Goal: Task Accomplishment & Management: Complete application form

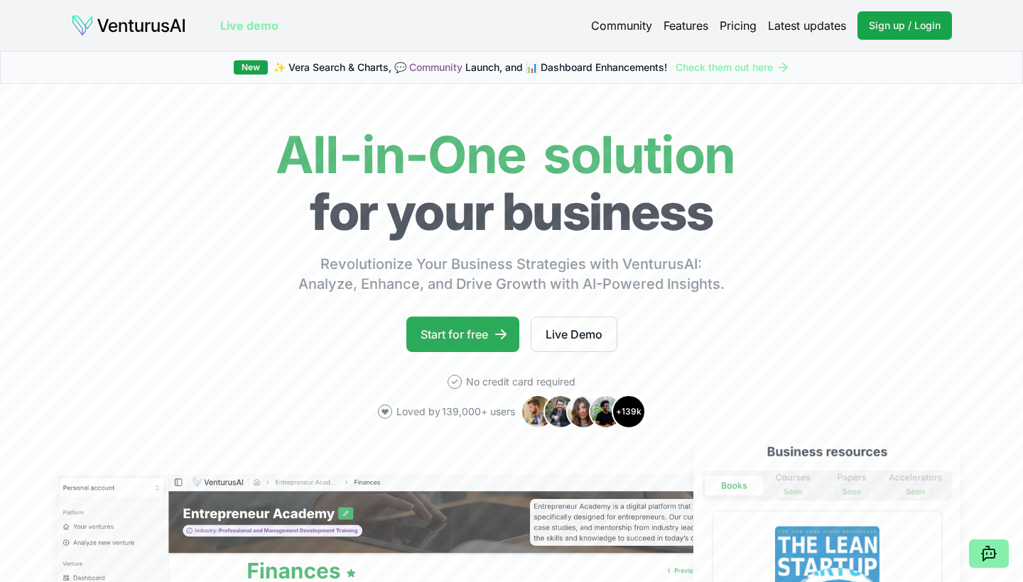
click at [468, 331] on link "Start for free" at bounding box center [462, 335] width 113 height 36
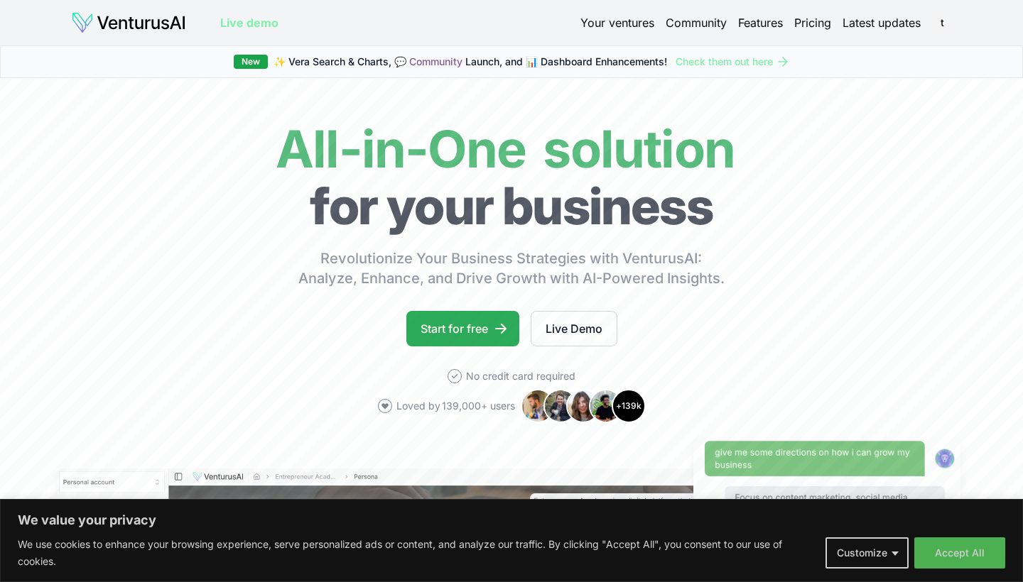
click at [484, 331] on link "Start for free" at bounding box center [462, 329] width 113 height 36
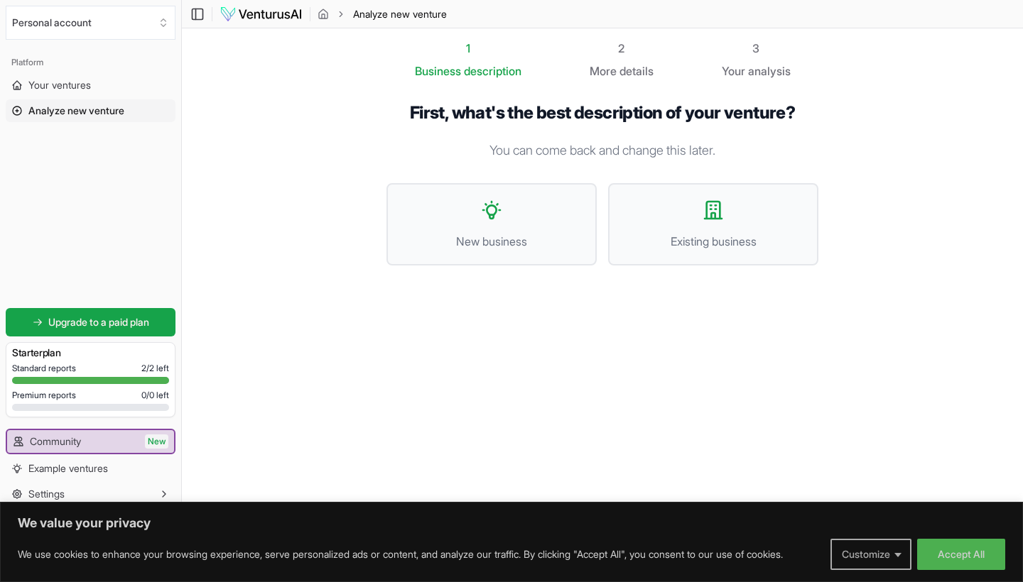
click at [871, 554] on button "Customize" at bounding box center [870, 554] width 81 height 31
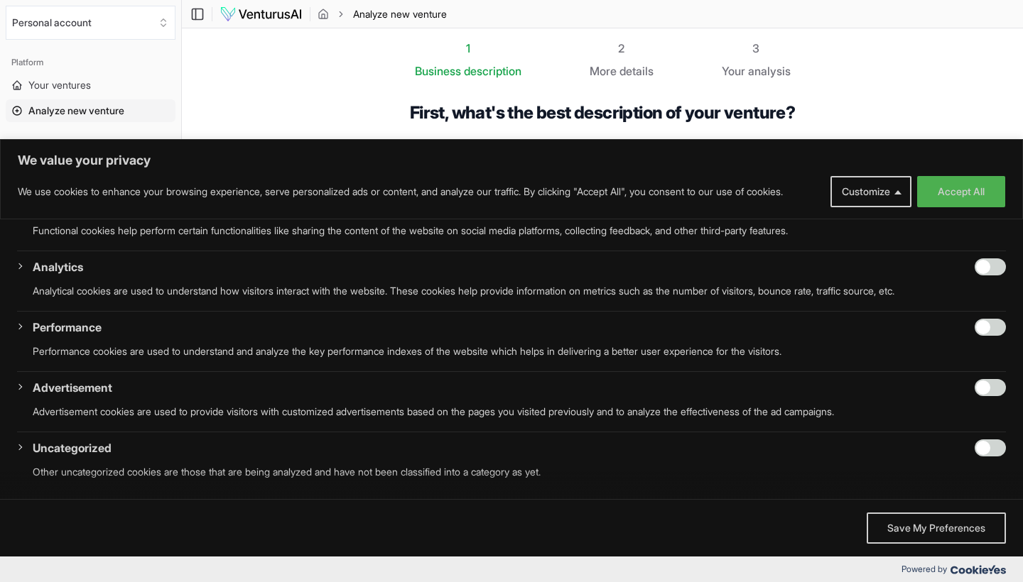
scroll to position [169, 0]
click at [873, 531] on button "Save My Preferences" at bounding box center [935, 528] width 139 height 31
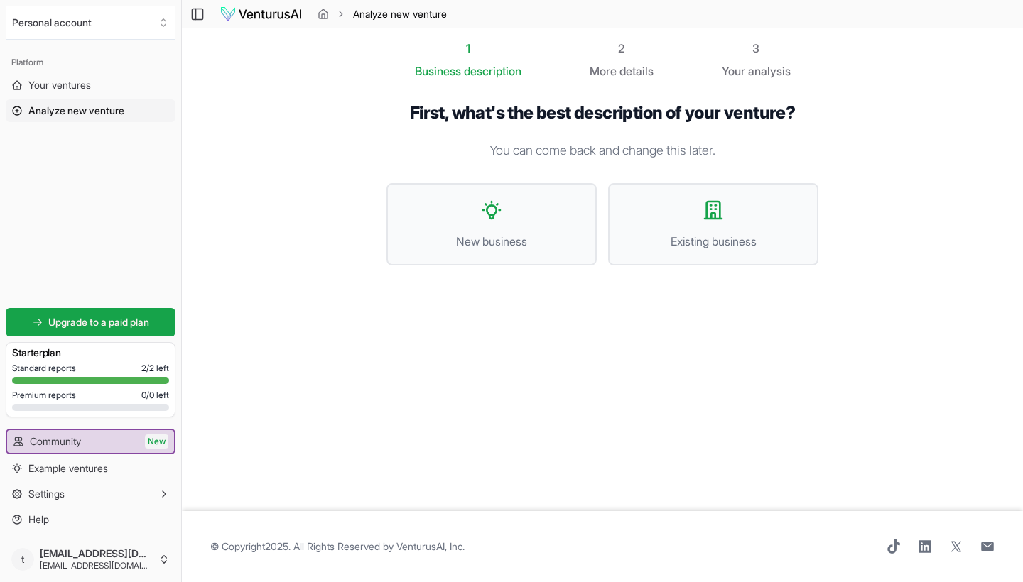
click at [596, 372] on div "1 Business description 2 More details 3 Your analysis First, what's the best de…" at bounding box center [602, 270] width 477 height 460
click at [511, 219] on button "New business" at bounding box center [491, 224] width 210 height 82
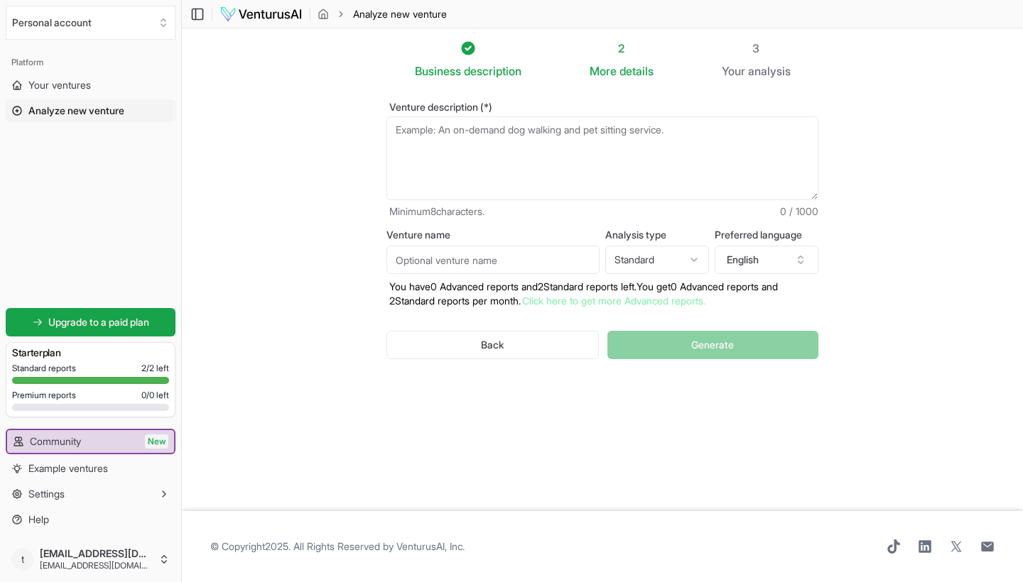
click at [491, 159] on textarea "Venture description (*)" at bounding box center [602, 158] width 432 height 84
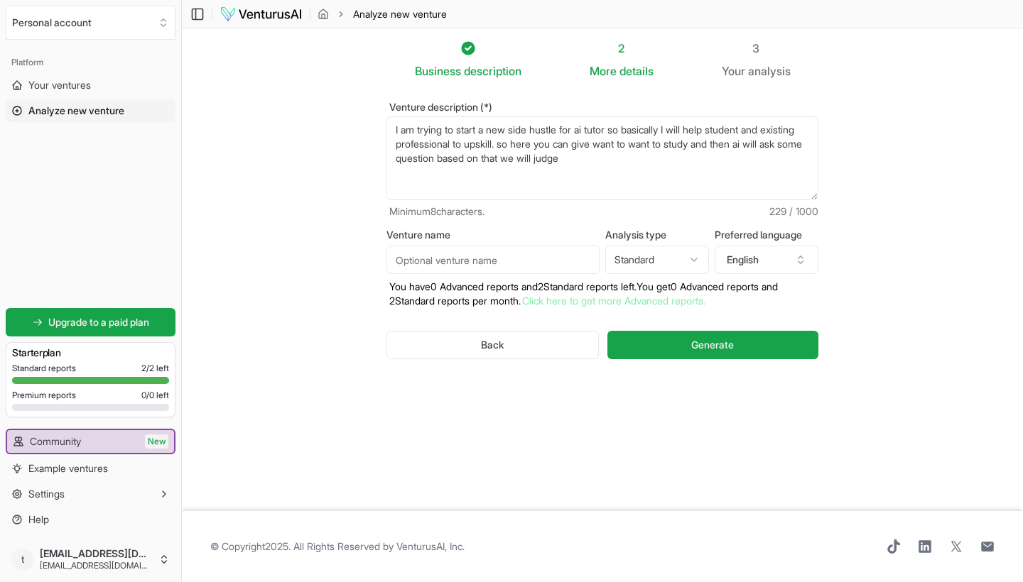
drag, startPoint x: 545, startPoint y: 145, endPoint x: 660, endPoint y: 160, distance: 116.0
click at [660, 160] on textarea "I am trying to start a new side hustle for ai tutor so basically I will help st…" at bounding box center [602, 158] width 432 height 84
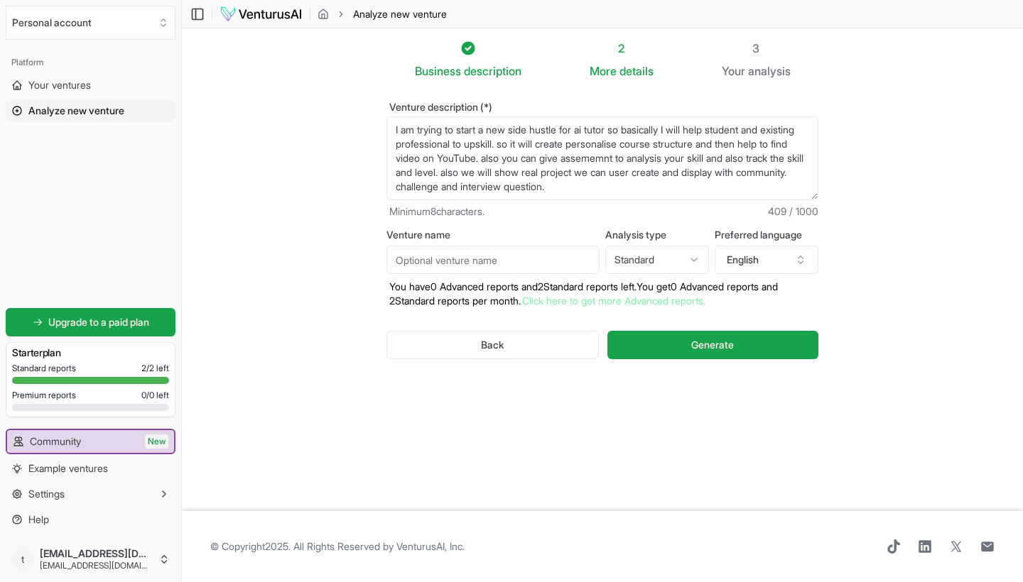
type textarea "I am trying to start a new side hustle for ai tutor so basically I will help st…"
click at [524, 251] on input "Venture name" at bounding box center [492, 260] width 213 height 28
click at [628, 266] on html "We value your privacy We use cookies to enhance your browsing experience, serve…" at bounding box center [511, 291] width 1023 height 582
click at [707, 224] on form "Venture description (*) I am trying to start a new side hustle for ai tutor so …" at bounding box center [602, 242] width 432 height 280
click at [733, 263] on button "English" at bounding box center [766, 260] width 104 height 28
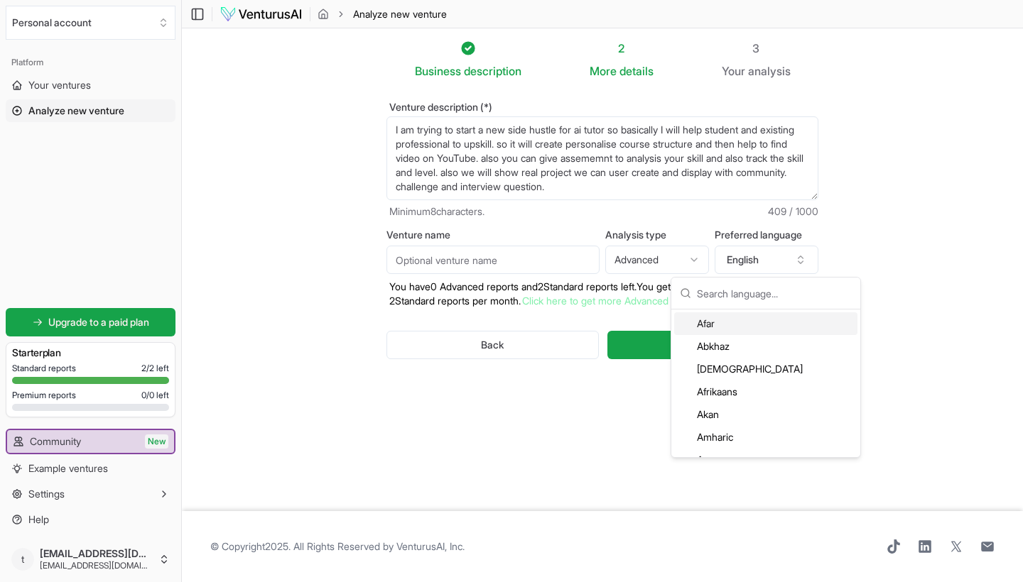
click at [687, 227] on form "Venture description (*) I am trying to start a new side hustle for ai tutor so …" at bounding box center [602, 242] width 432 height 280
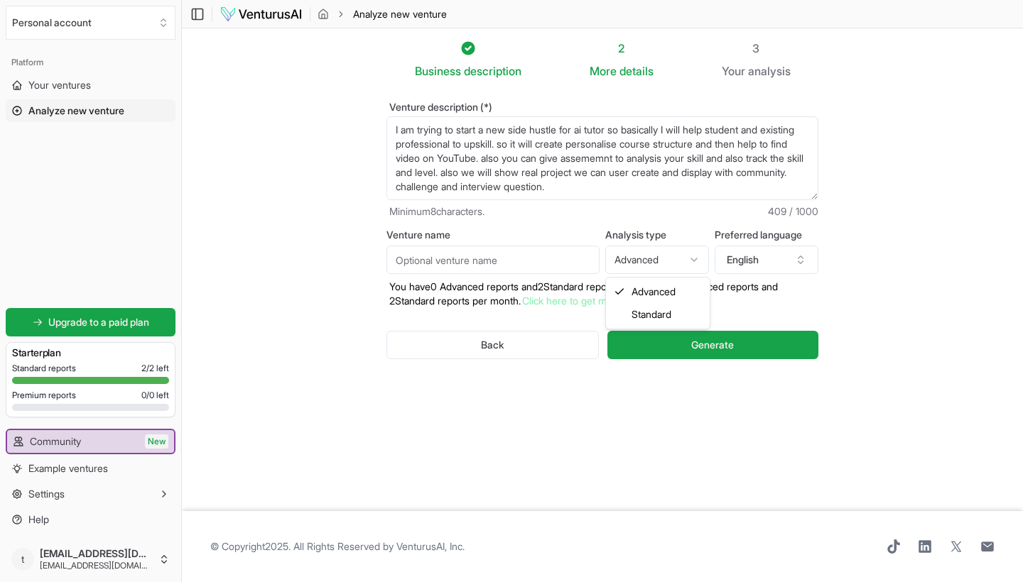
click at [648, 253] on html "We value your privacy We use cookies to enhance your browsing experience, serve…" at bounding box center [511, 291] width 1023 height 582
select select "standard"
click at [673, 205] on p "Minimum 8 characters. 409 / 1000" at bounding box center [602, 212] width 432 height 14
click at [679, 185] on textarea "I am trying to start a new side hustle for ai tutor so basically I will help st…" at bounding box center [602, 158] width 432 height 84
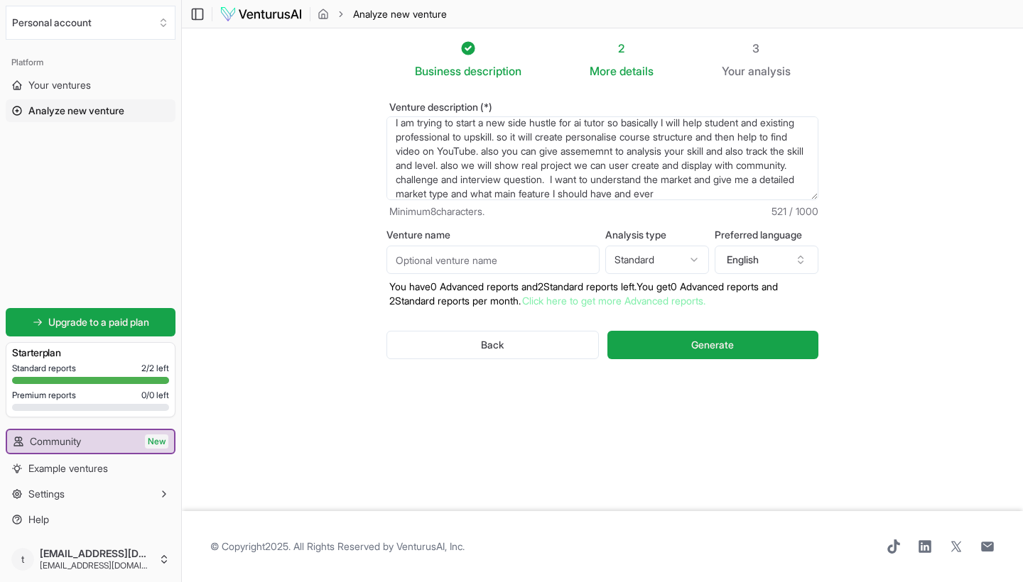
scroll to position [28, 0]
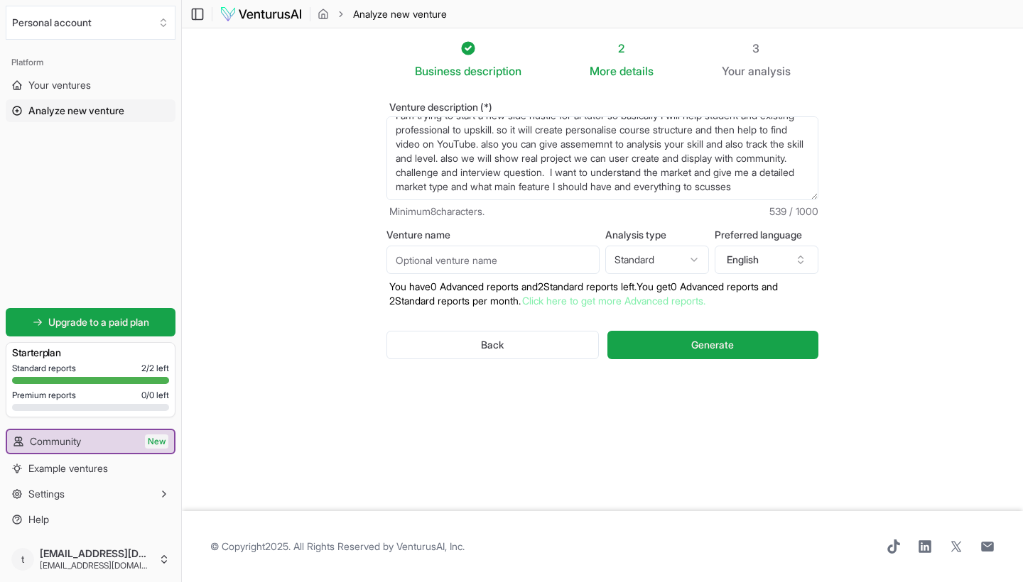
click at [775, 161] on textarea "I am trying to start a new side hustle for ai tutor so basically I will help st…" at bounding box center [602, 158] width 432 height 84
click at [784, 172] on textarea "I am trying to start a new side hustle for ai tutor so basically I will help st…" at bounding box center [602, 158] width 432 height 84
click at [787, 175] on textarea "I am trying to start a new side hustle for ai tutor so basically I will help st…" at bounding box center [602, 158] width 432 height 84
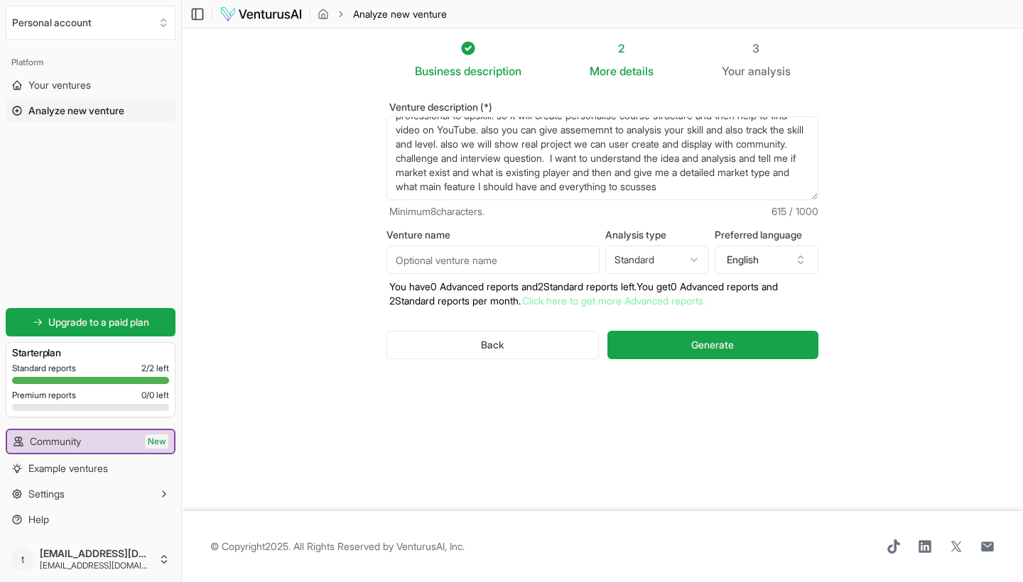
click at [781, 175] on textarea "I am trying to start a new side hustle for ai tutor so basically I will help st…" at bounding box center [602, 158] width 432 height 84
click at [667, 175] on textarea "I am trying to start a new side hustle for ai tutor so basically I will help st…" at bounding box center [602, 158] width 432 height 84
click at [748, 176] on textarea "I am trying to start a new side hustle for ai tutor so basically I will help st…" at bounding box center [602, 158] width 432 height 84
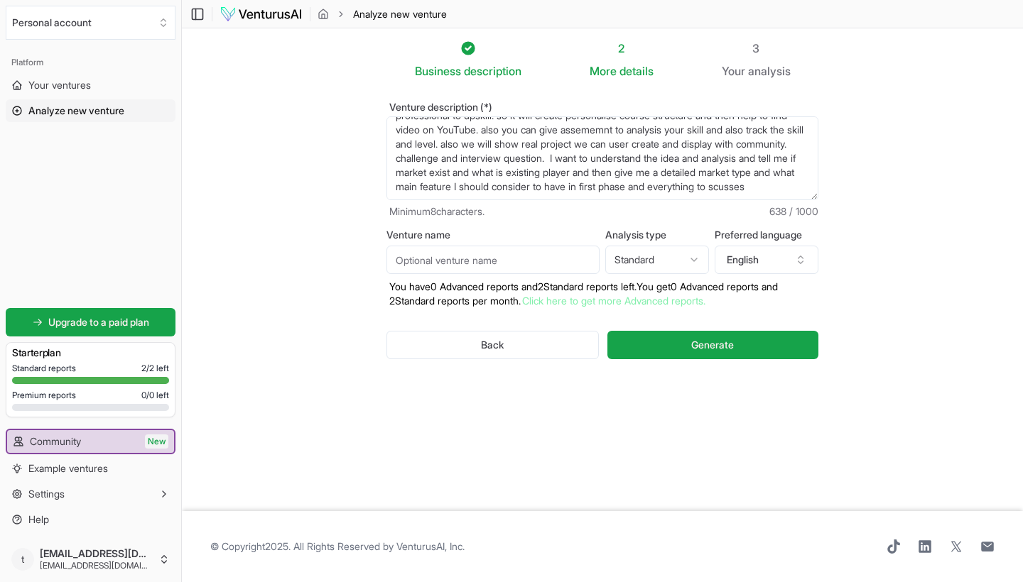
click at [647, 180] on textarea "I am trying to start a new side hustle for ai tutor so basically I will help st…" at bounding box center [602, 158] width 432 height 84
paste textarea "You are an expert business strategist, startup advisor, and edtech market analy…"
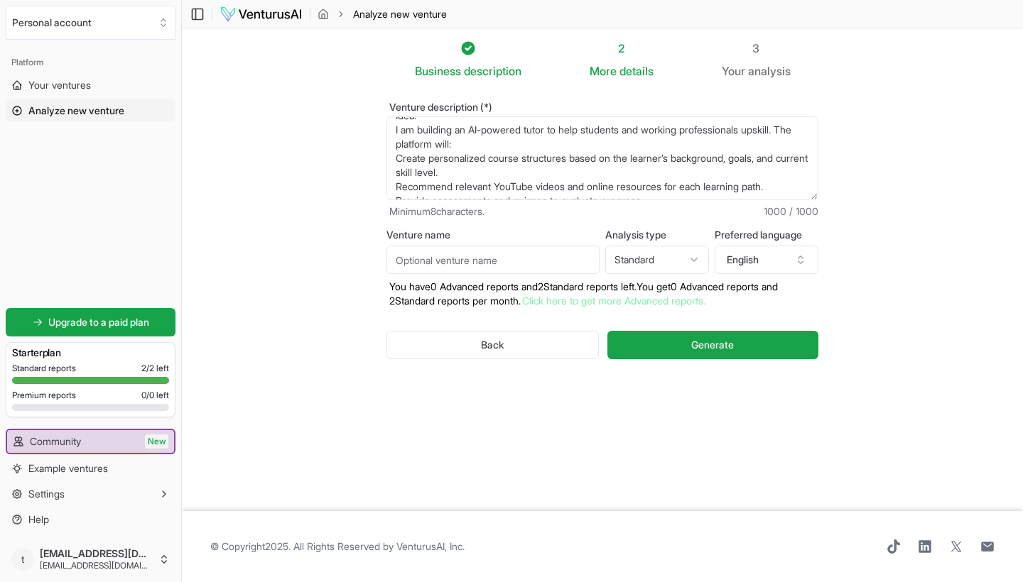
scroll to position [213, 0]
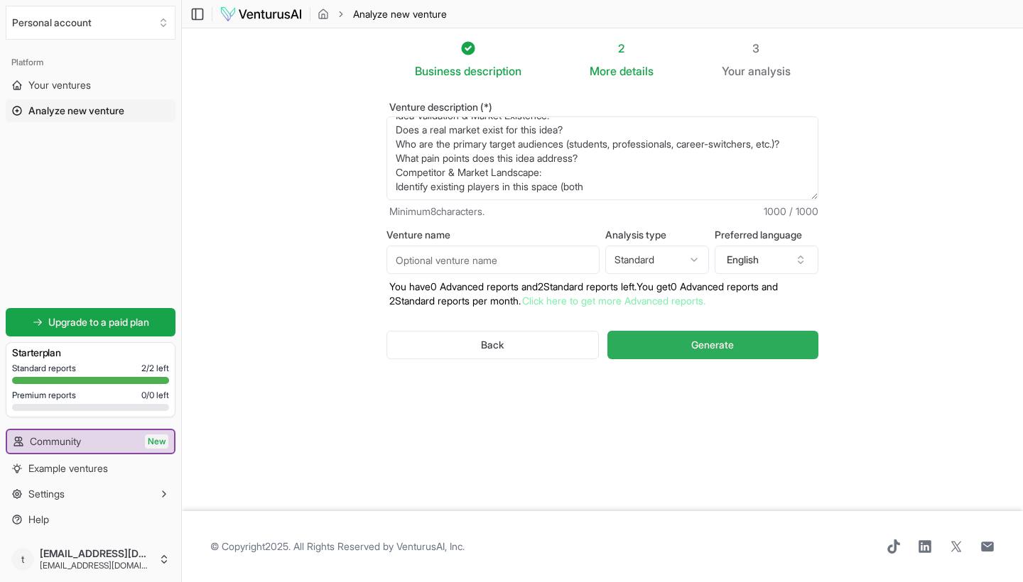
type textarea "You are an expert business strategist, startup advisor, and edtech market analy…"
click at [658, 341] on button "Generate" at bounding box center [712, 345] width 211 height 28
